Goal: Check status: Check status

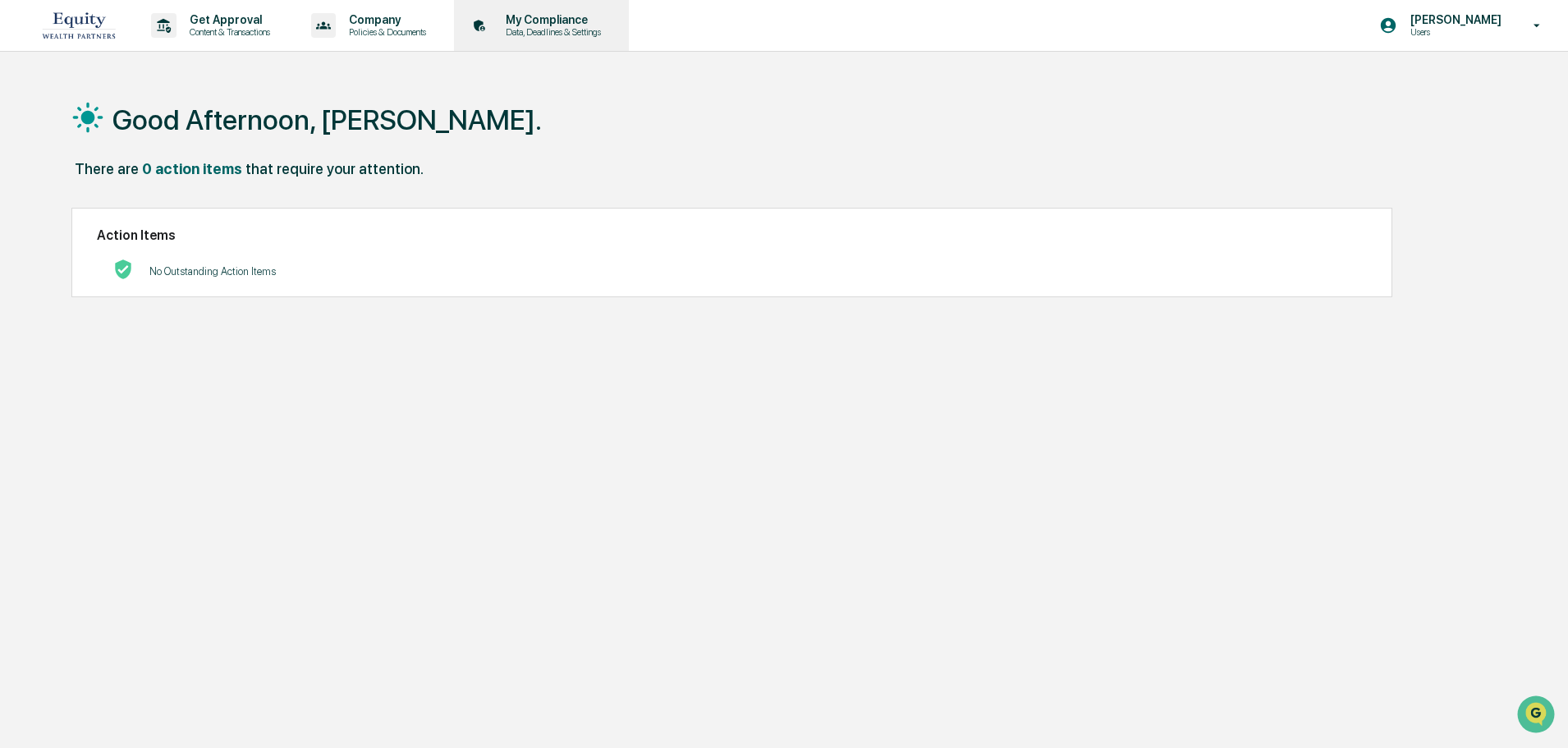
click at [607, 25] on p "My Compliance" at bounding box center [550, 19] width 117 height 13
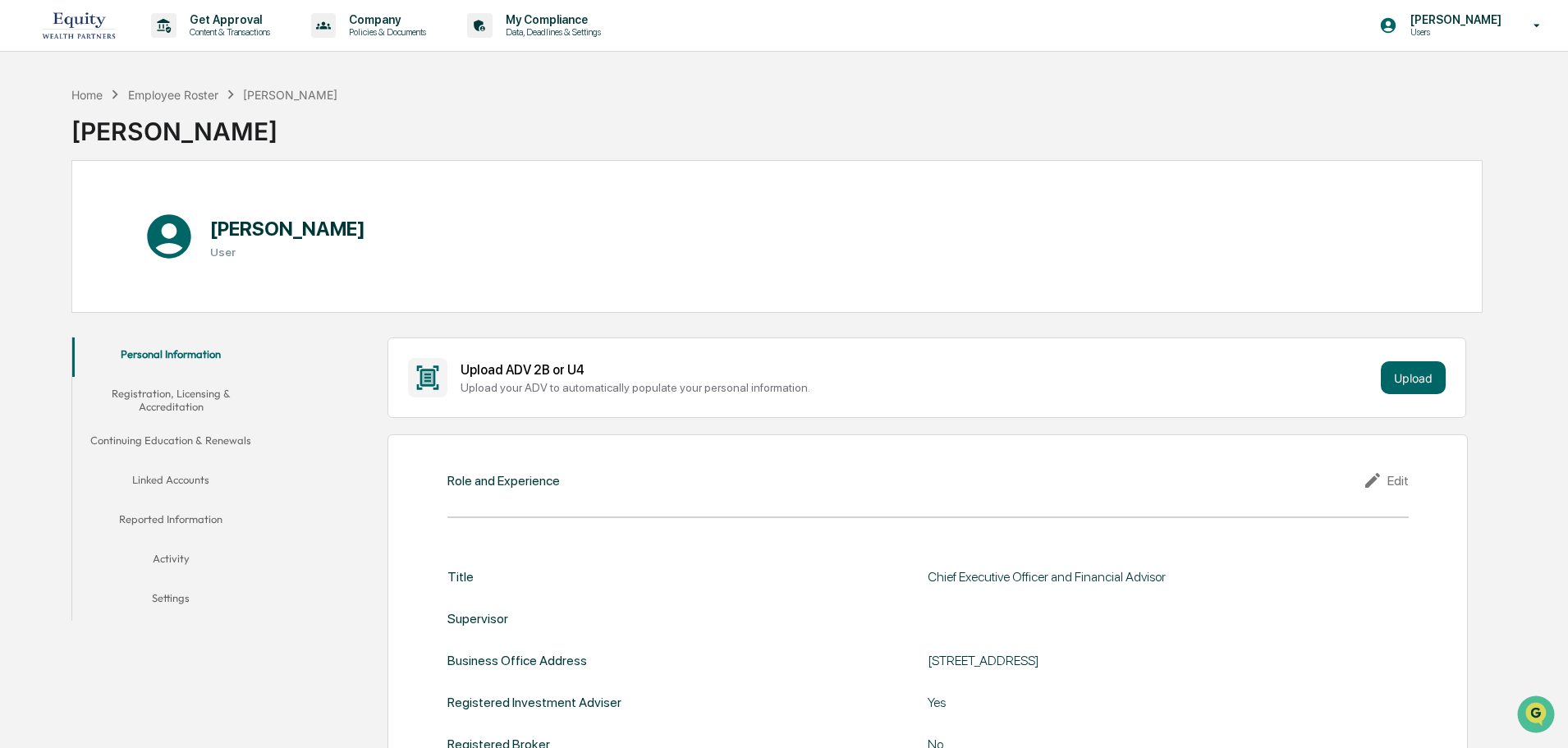
click at [173, 478] on button "Linked Accounts" at bounding box center [171, 483] width 197 height 39
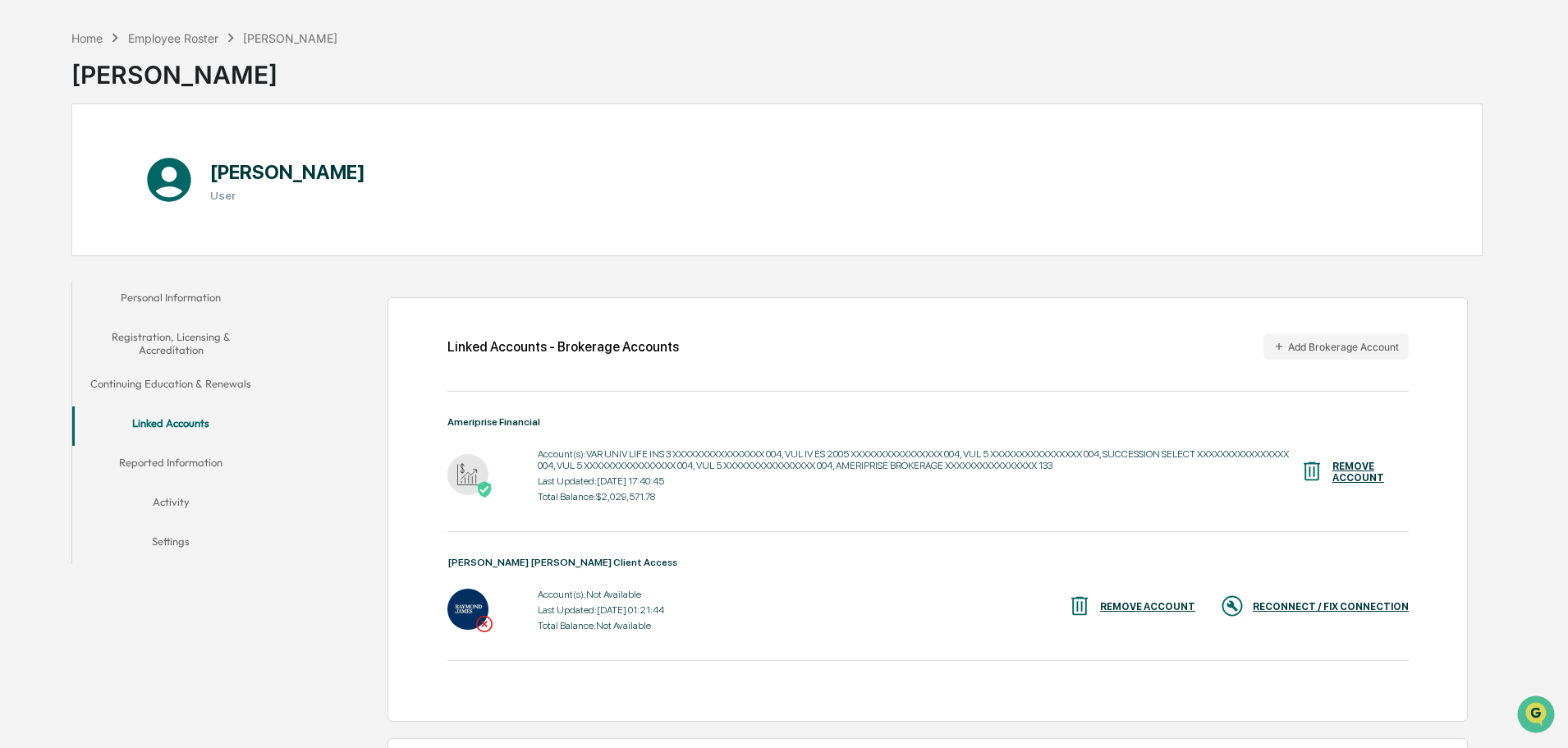
scroll to position [82, 0]
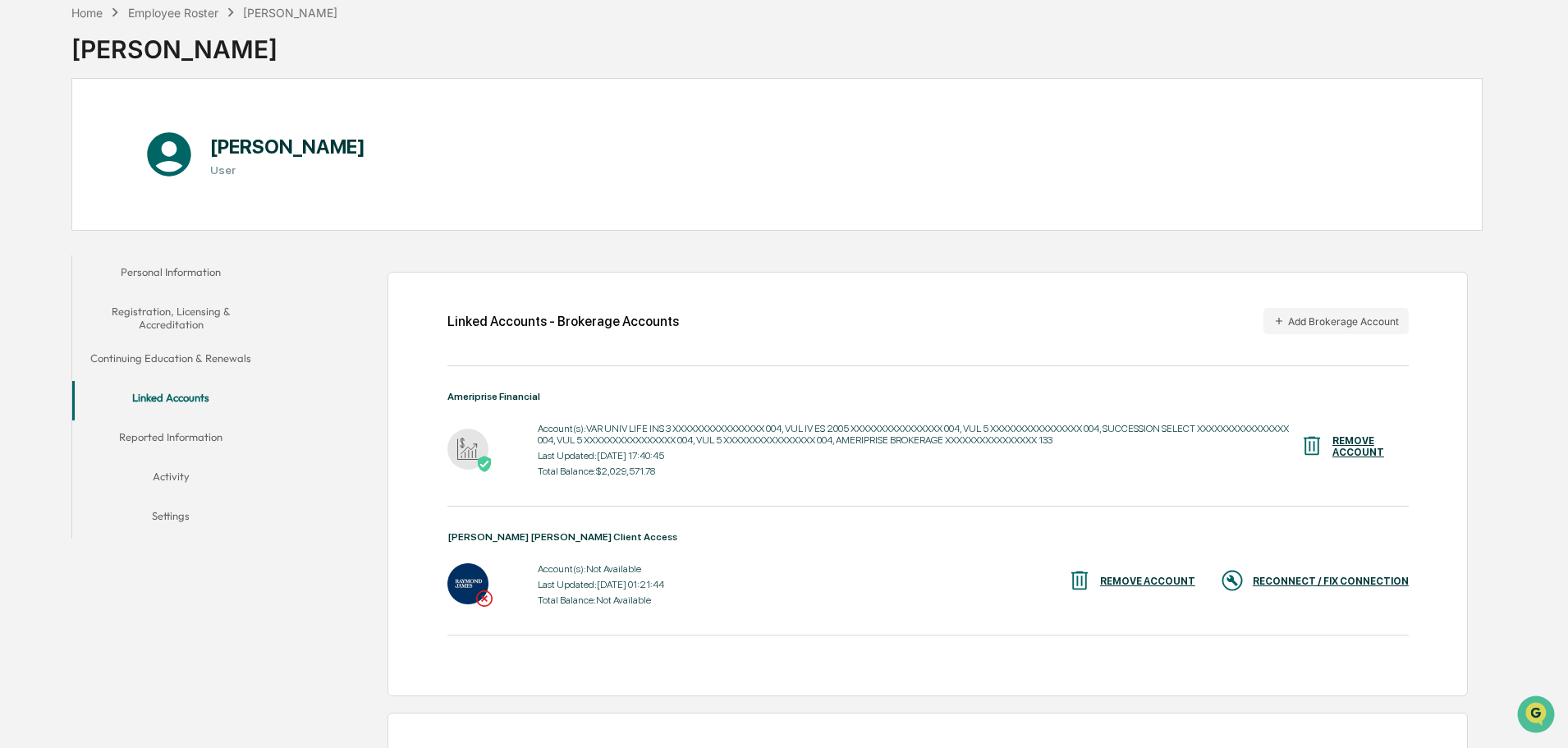
click at [1309, 582] on div "RECONNECT / FIX CONNECTION" at bounding box center [1331, 581] width 156 height 11
click at [1314, 586] on div "RECONNECT / FIX CONNECTION" at bounding box center [1331, 581] width 156 height 11
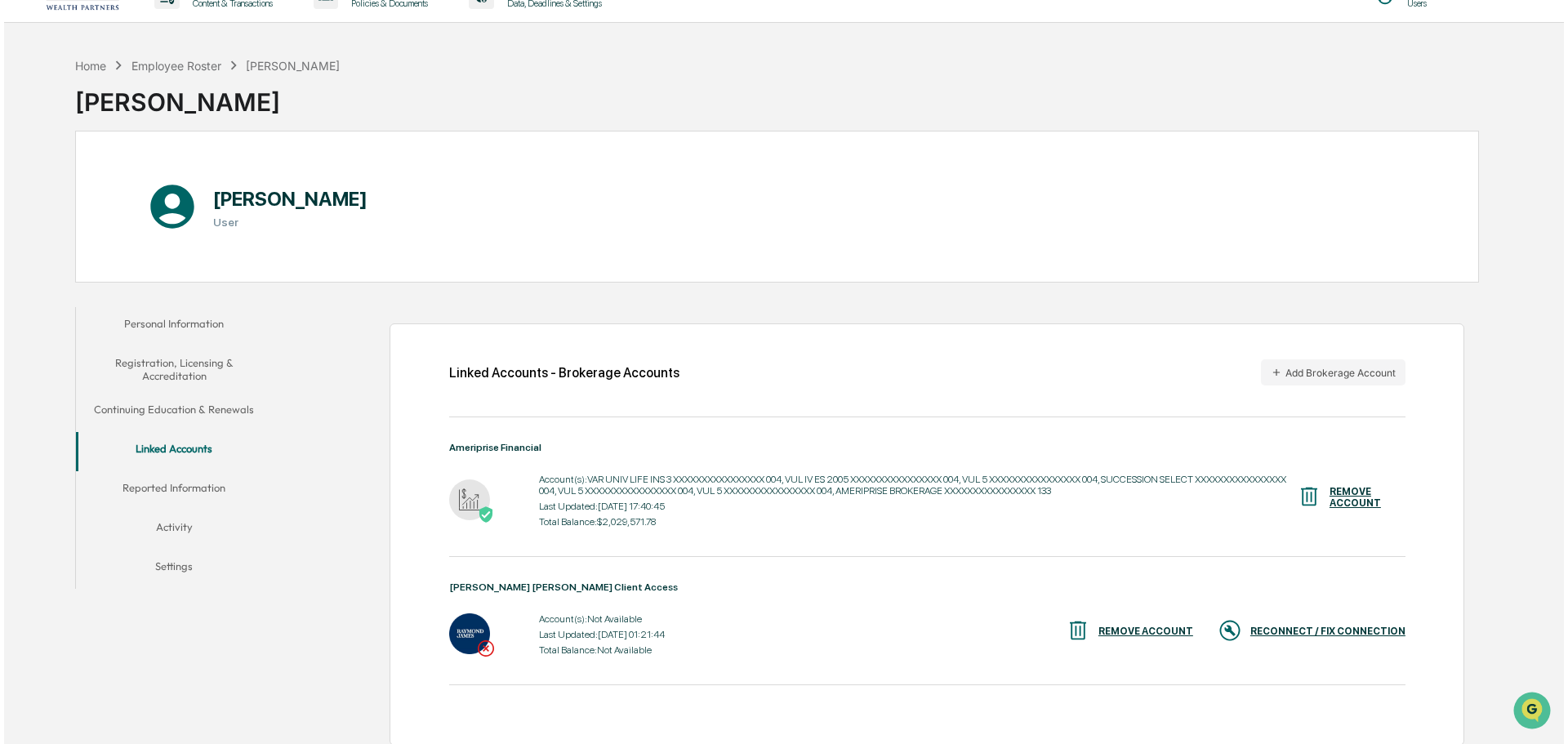
scroll to position [0, 0]
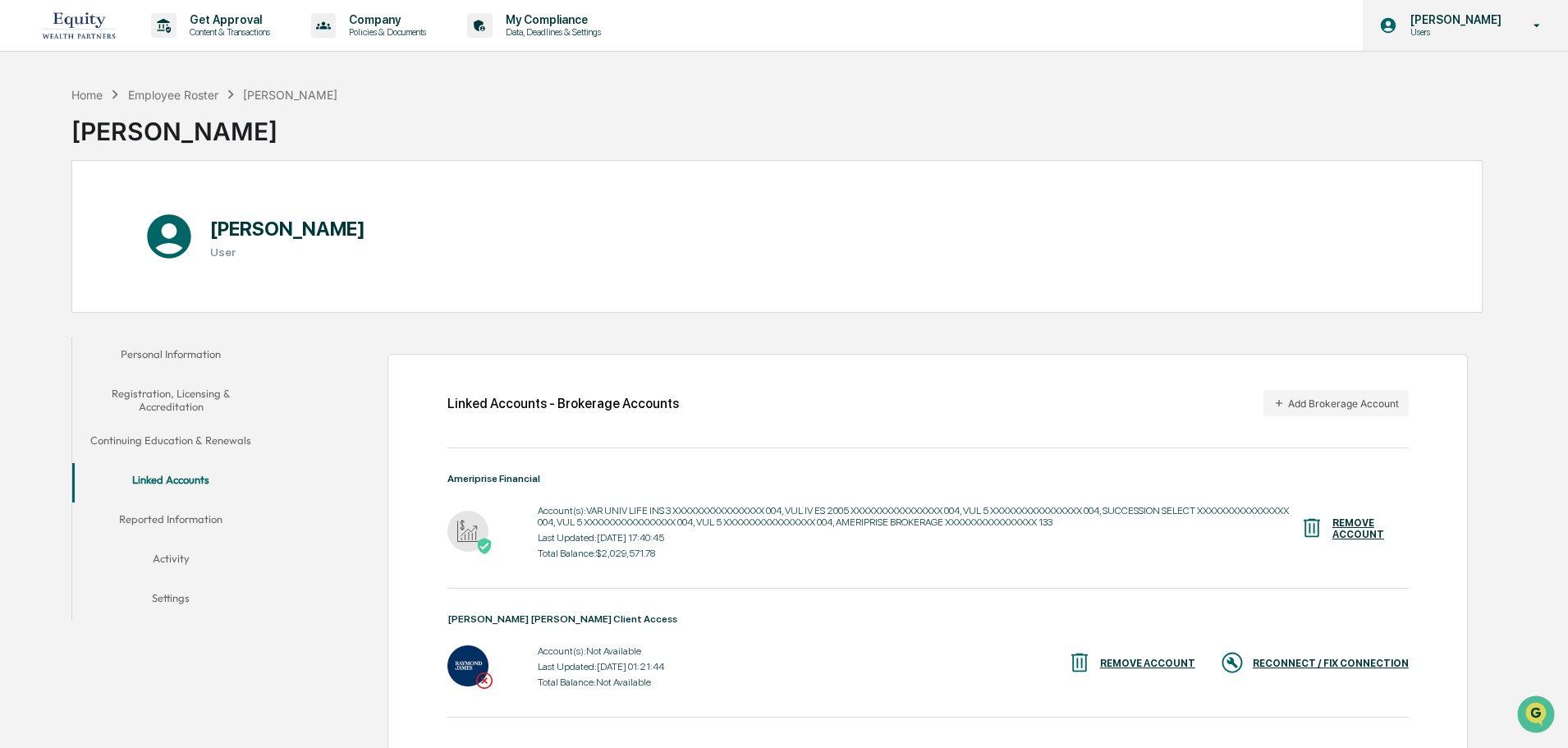
click at [1468, 28] on p "Users" at bounding box center [1454, 32] width 113 height 11
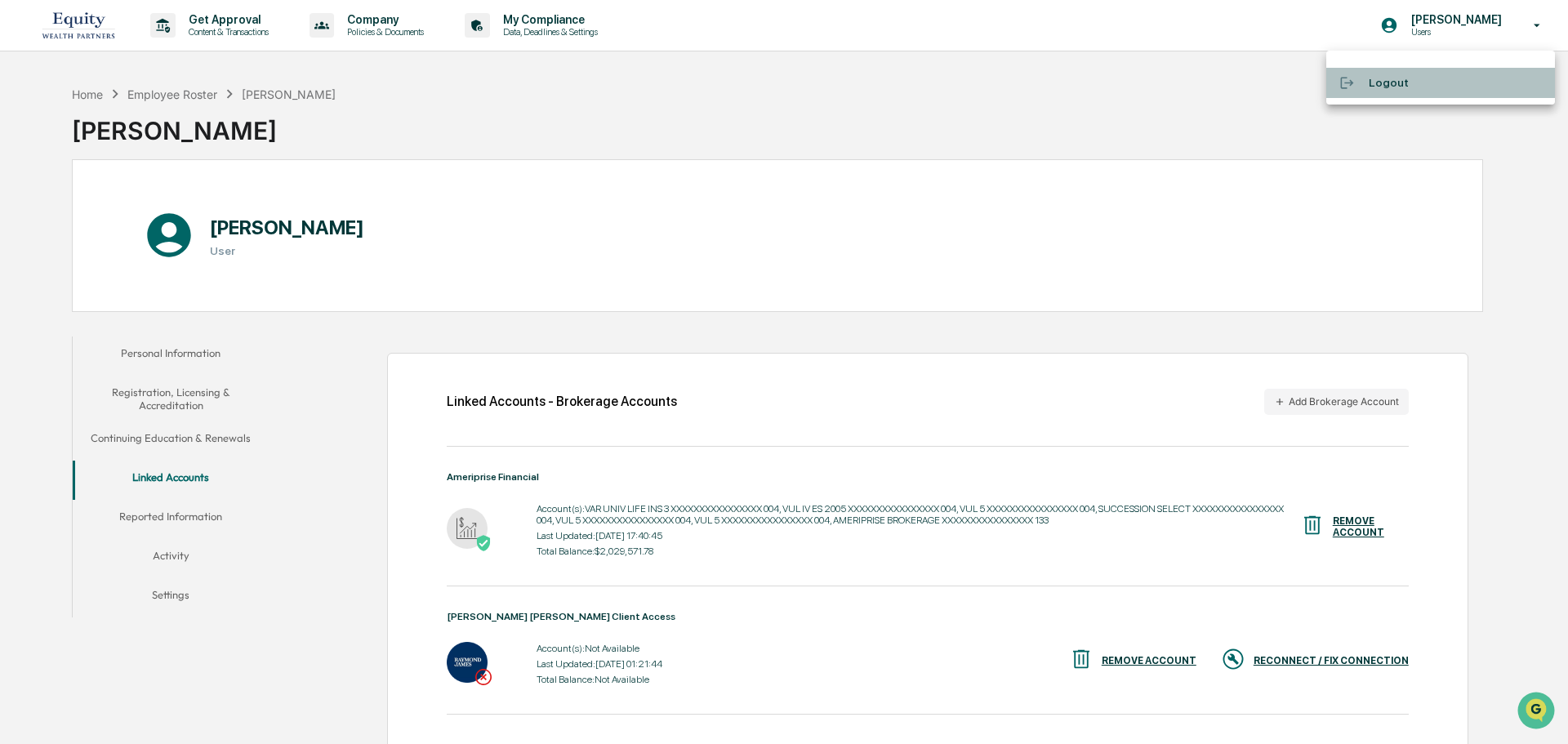
click at [1378, 80] on li "Logout" at bounding box center [1440, 83] width 228 height 31
